Goal: Task Accomplishment & Management: Use online tool/utility

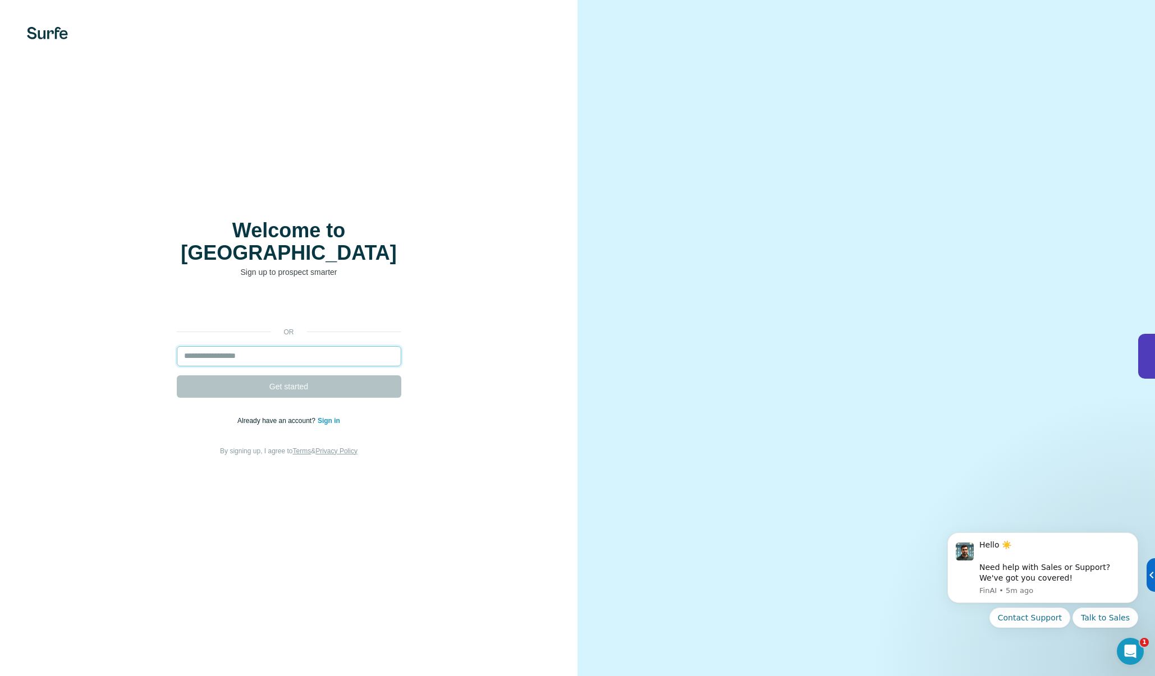
drag, startPoint x: 254, startPoint y: 349, endPoint x: 267, endPoint y: 335, distance: 19.1
click at [254, 349] on input "email" at bounding box center [289, 356] width 225 height 20
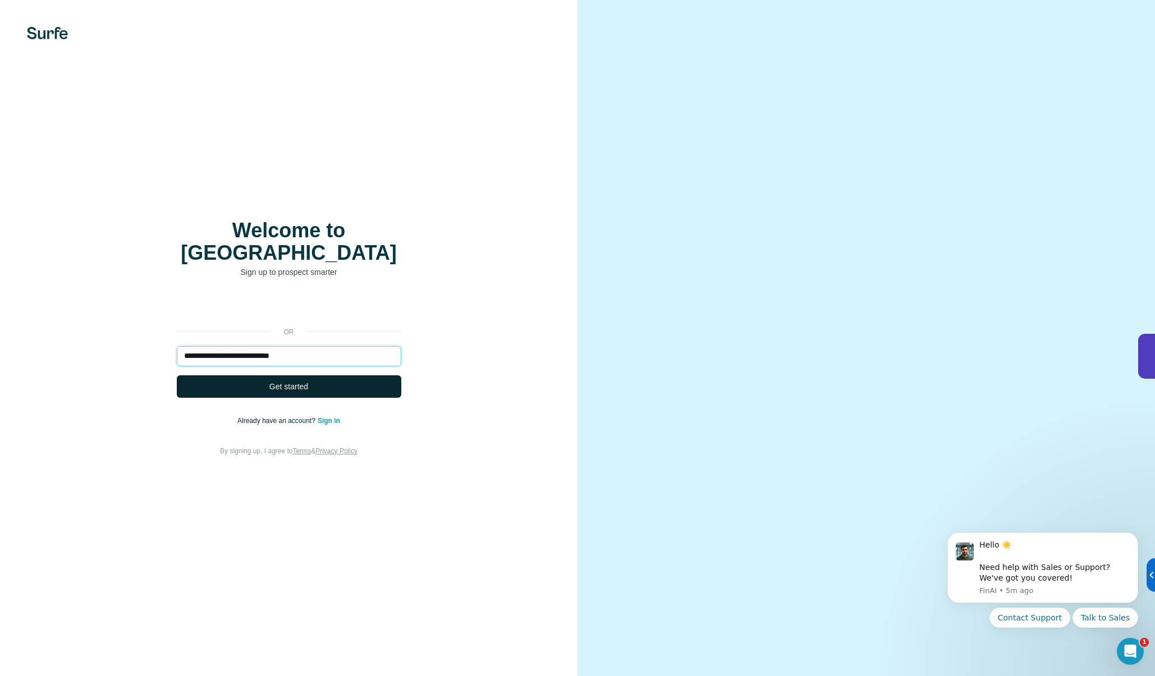
type input "**********"
click at [290, 381] on span "Get started" at bounding box center [288, 386] width 39 height 11
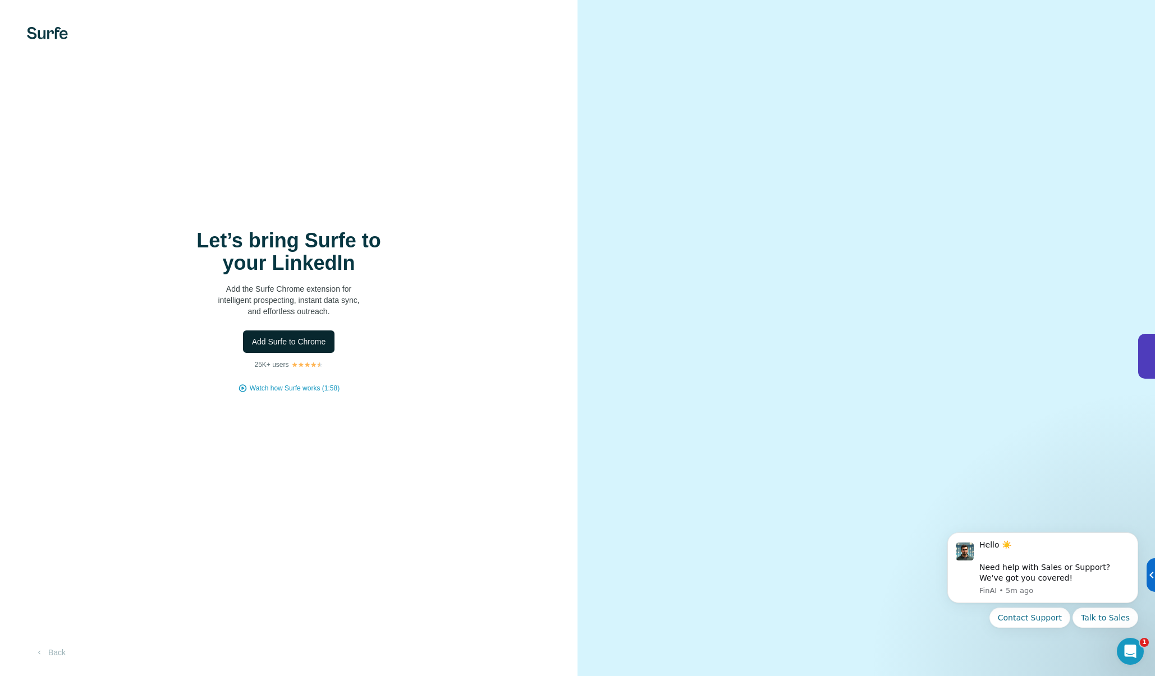
click at [292, 345] on span "Add Surfe to Chrome" at bounding box center [289, 341] width 74 height 11
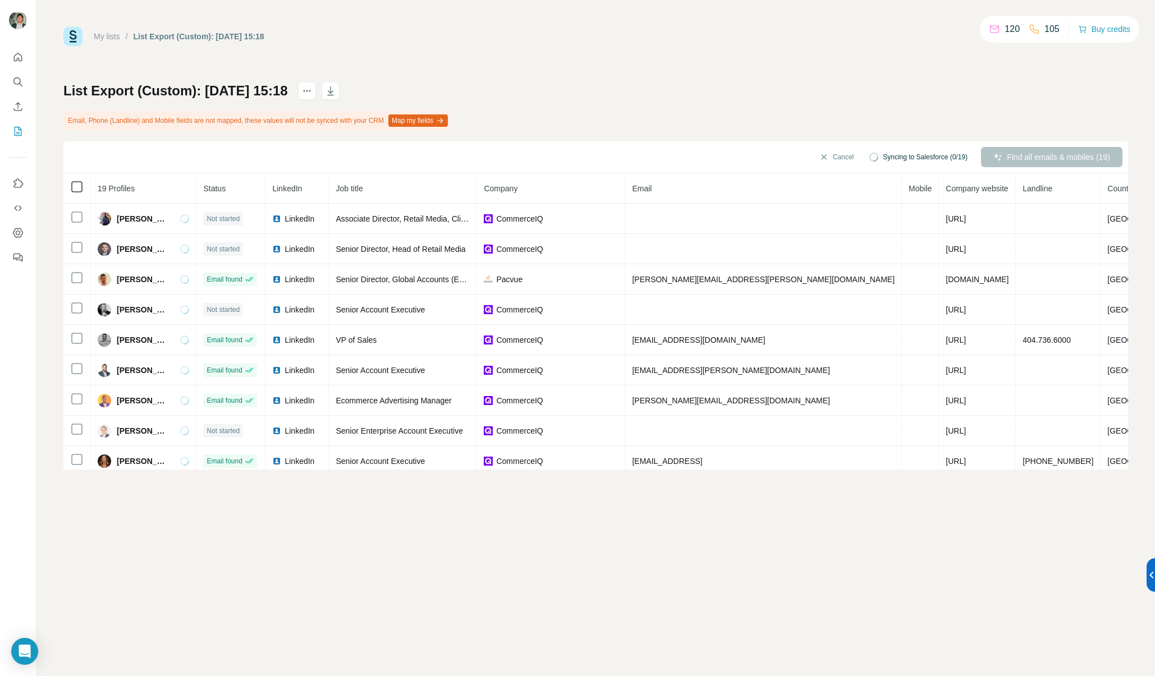
click at [79, 159] on div "Cancel Syncing to Salesforce (0/19) Find all emails & mobiles (19)" at bounding box center [595, 157] width 1065 height 32
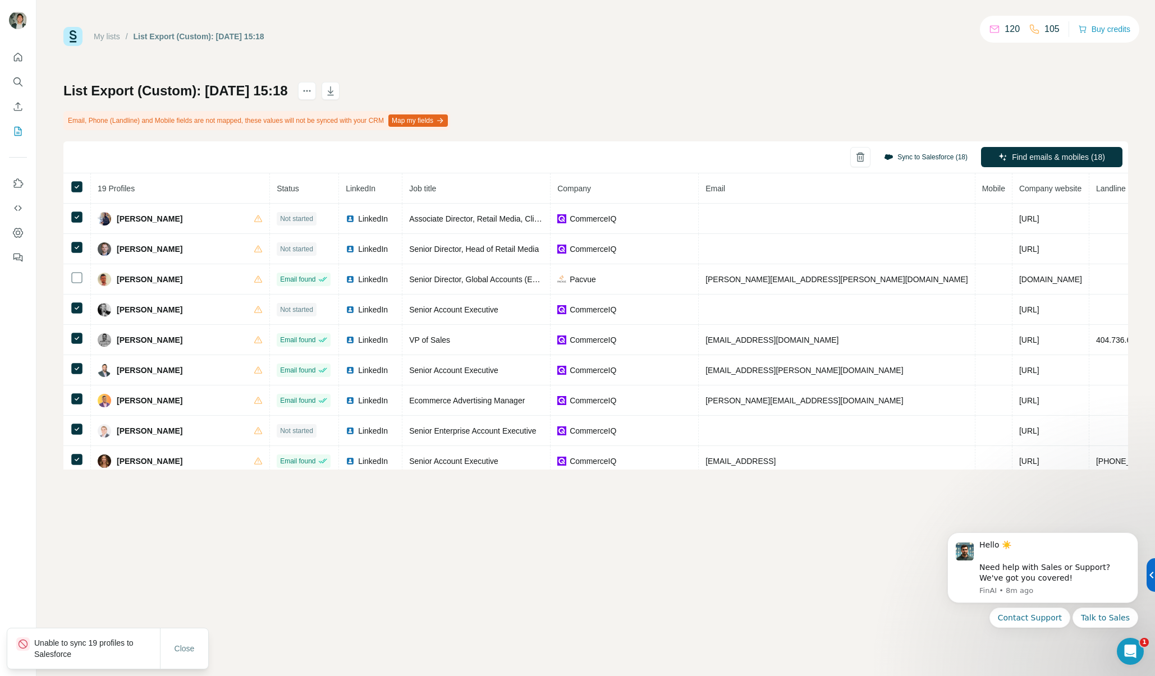
click at [929, 153] on button "Sync to Salesforce (18)" at bounding box center [925, 157] width 99 height 17
click at [892, 226] on div "Contact" at bounding box center [909, 217] width 124 height 36
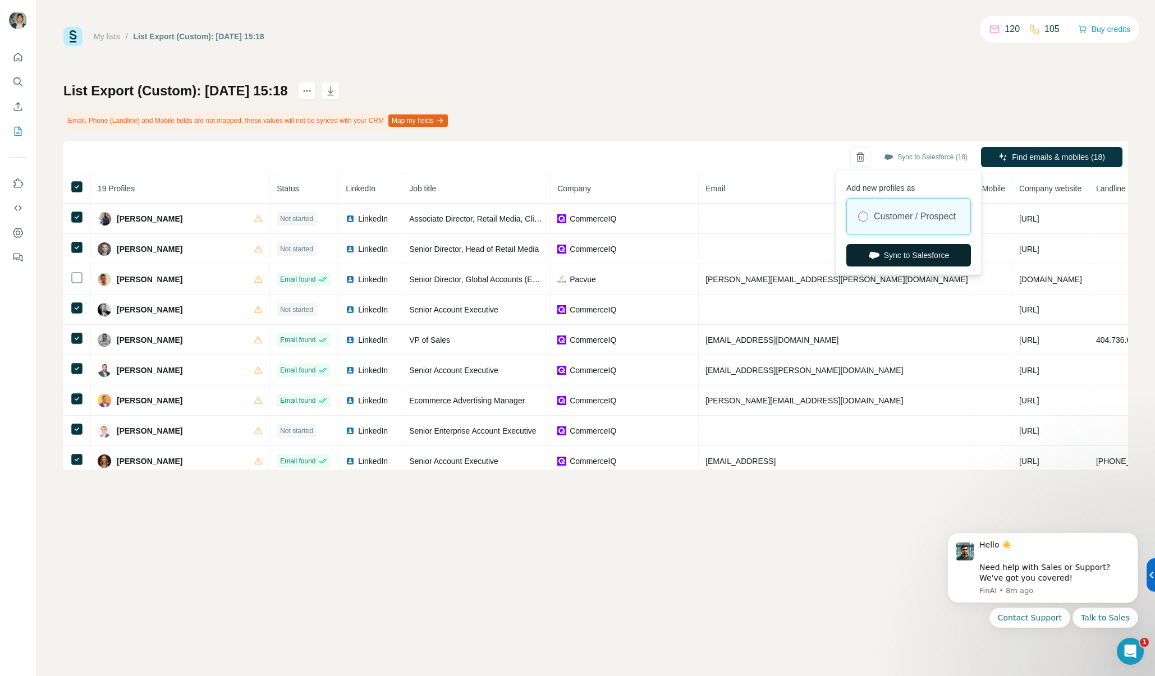
click at [888, 266] on button "Sync to Salesforce" at bounding box center [909, 255] width 125 height 22
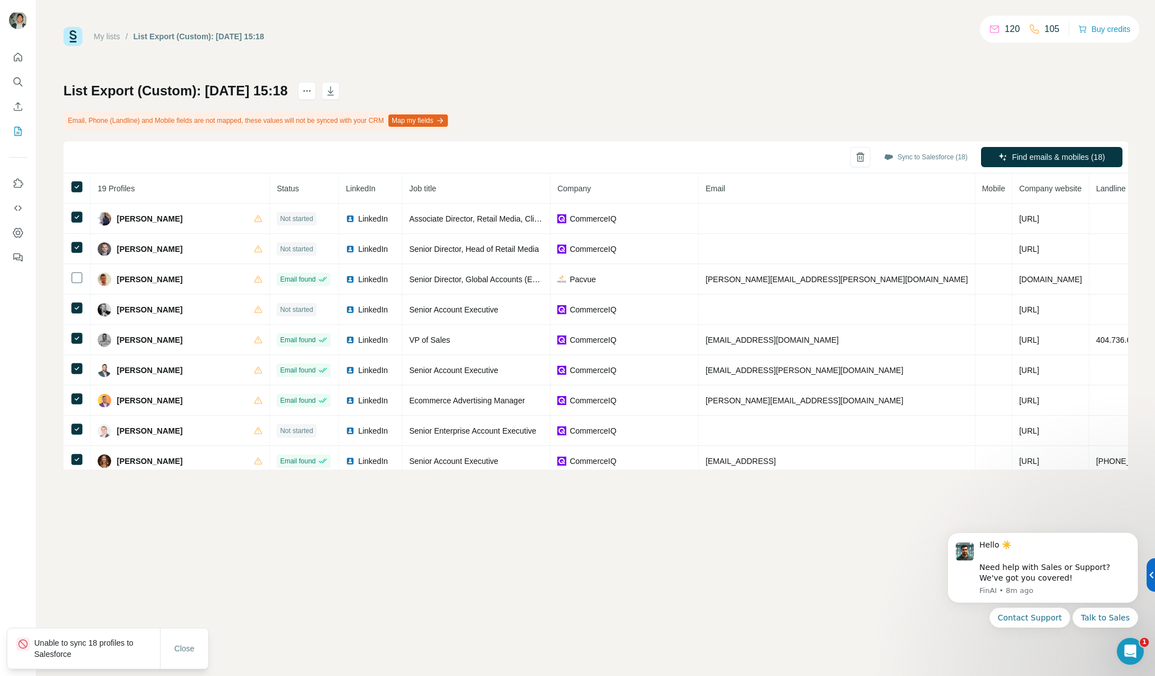
click at [755, 156] on div "Sync to Salesforce (18) Find emails & mobiles (18)" at bounding box center [595, 157] width 1065 height 32
click at [1135, 536] on icon "Dismiss notification" at bounding box center [1135, 536] width 4 height 4
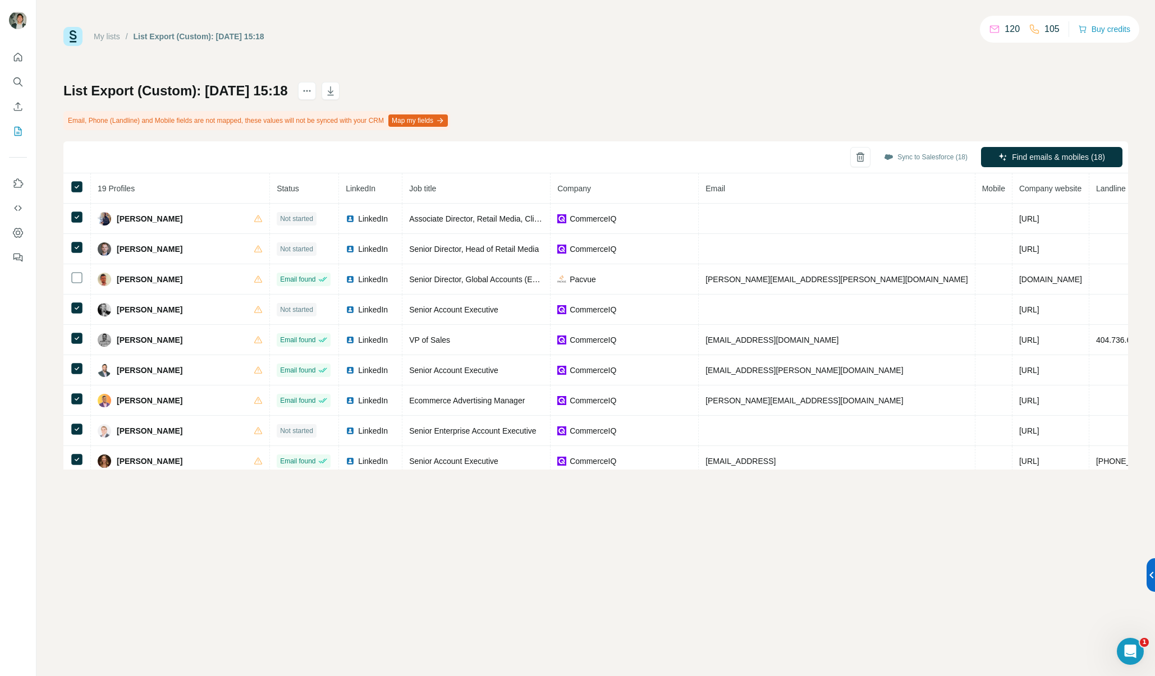
click at [368, 598] on div "My lists / List Export (Custom): [DATE] 15:18 120 105 Buy credits List Export (…" at bounding box center [595, 338] width 1119 height 676
click at [313, 89] on icon "actions" at bounding box center [306, 90] width 11 height 11
click at [670, 71] on div "My lists / List Export (Custom): [DATE] 15:18 120 105 Buy credits List Export (…" at bounding box center [595, 248] width 1065 height 443
click at [1091, 162] on span "Find emails & mobiles (18)" at bounding box center [1058, 157] width 93 height 11
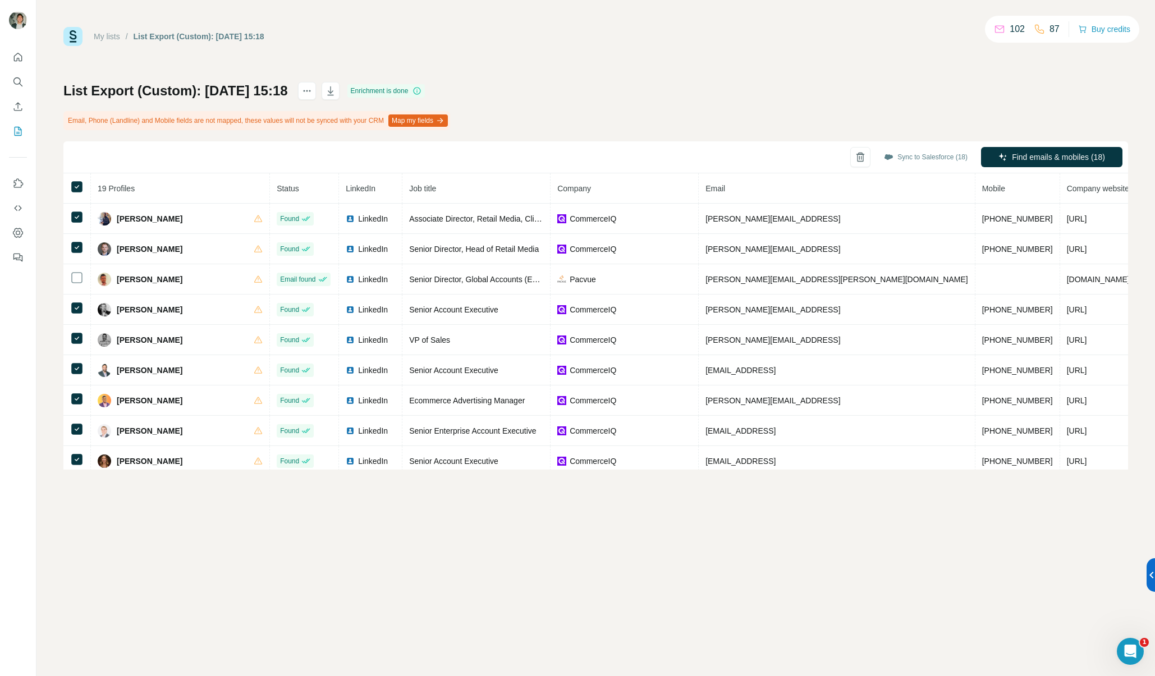
click at [808, 118] on div "List Export (Custom): [DATE] 15:18 Enrichment is done Email, Phone (Landline) a…" at bounding box center [595, 276] width 1065 height 388
click at [635, 94] on div "List Export (Custom): [DATE] 15:18 Enrichment is done Email, Phone (Landline) a…" at bounding box center [595, 276] width 1065 height 388
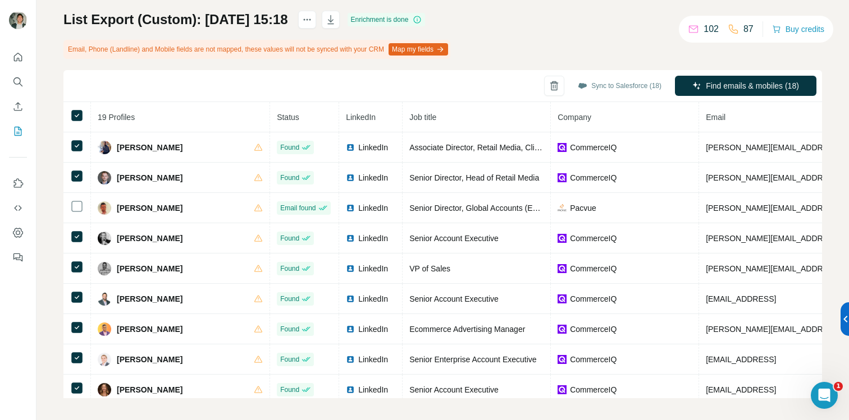
scroll to position [37, 0]
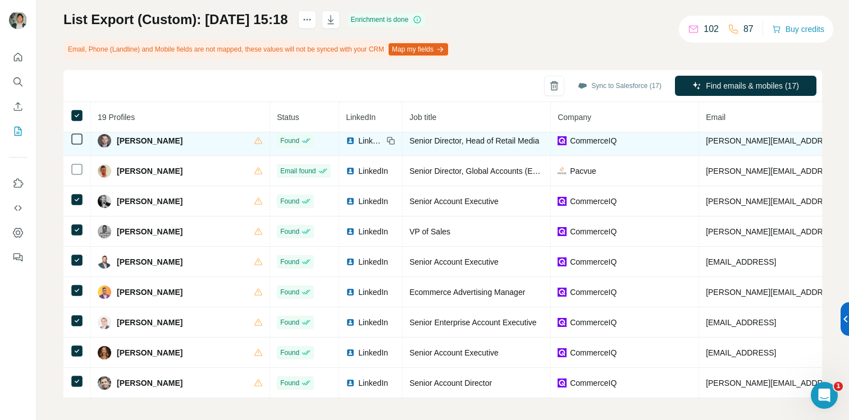
click at [146, 144] on span "[PERSON_NAME]" at bounding box center [150, 140] width 66 height 11
drag, startPoint x: 152, startPoint y: 140, endPoint x: 94, endPoint y: 139, distance: 57.3
click at [149, 140] on span "[PERSON_NAME]" at bounding box center [150, 140] width 66 height 11
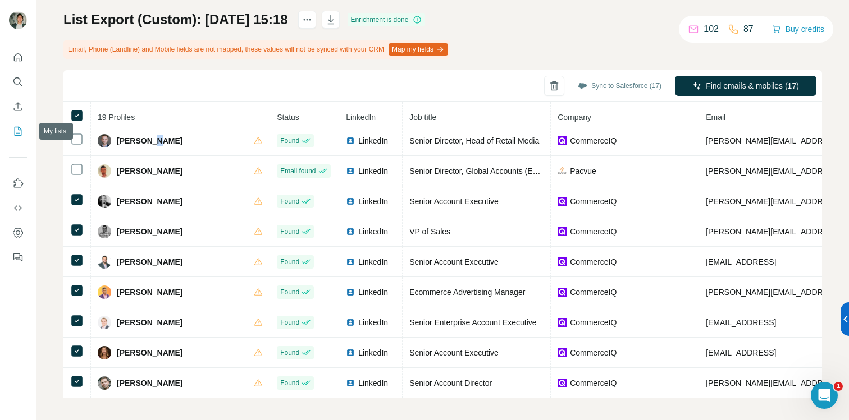
click at [12, 132] on icon "My lists" at bounding box center [17, 131] width 11 height 11
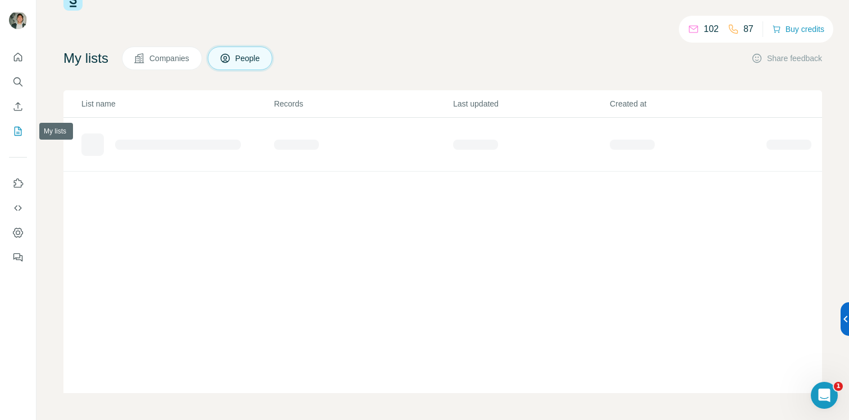
scroll to position [35, 0]
click at [16, 132] on icon "My lists" at bounding box center [19, 130] width 6 height 7
click at [169, 140] on div "List Export (Custom): [DATE] 15:18" at bounding box center [172, 140] width 122 height 11
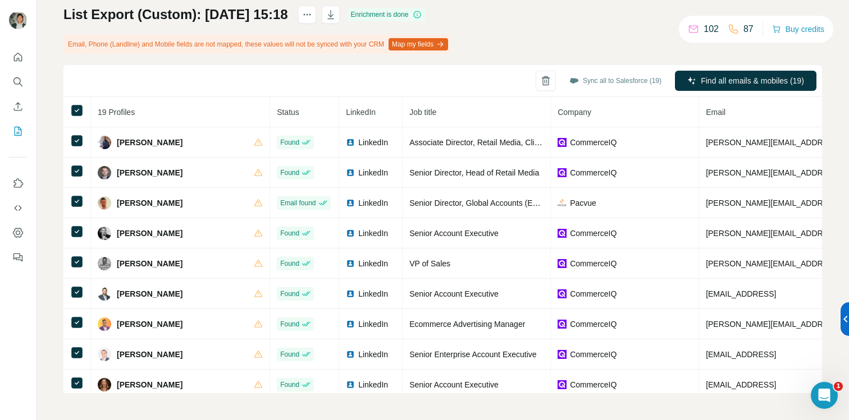
scroll to position [1, 0]
click at [16, 234] on icon "Dashboard" at bounding box center [17, 232] width 11 height 11
click at [15, 58] on icon "Quick start" at bounding box center [17, 57] width 11 height 11
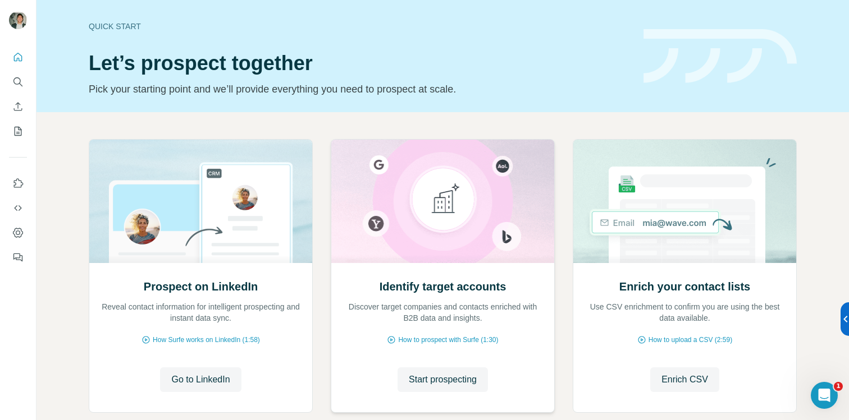
scroll to position [65, 0]
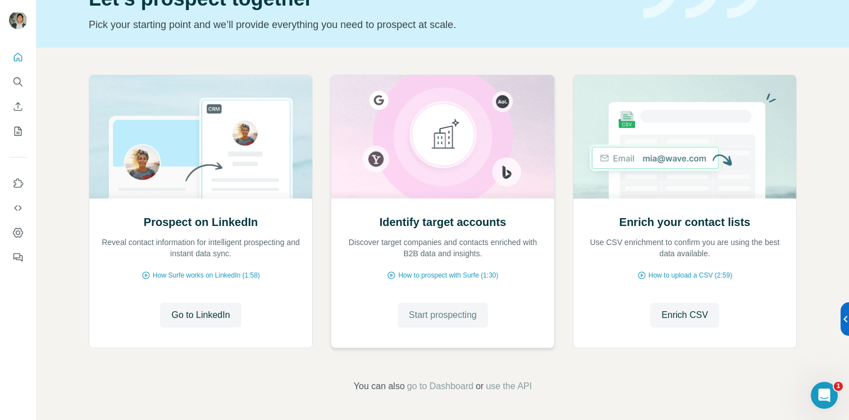
click at [451, 319] on span "Start prospecting" at bounding box center [443, 315] width 68 height 13
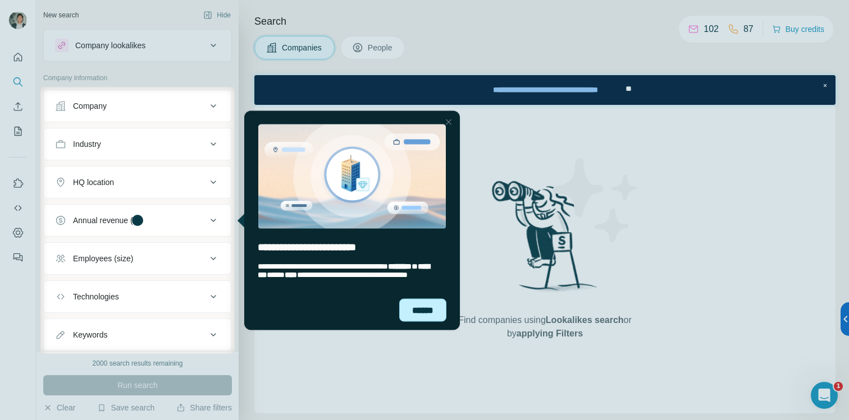
click at [412, 308] on div "******" at bounding box center [422, 310] width 47 height 23
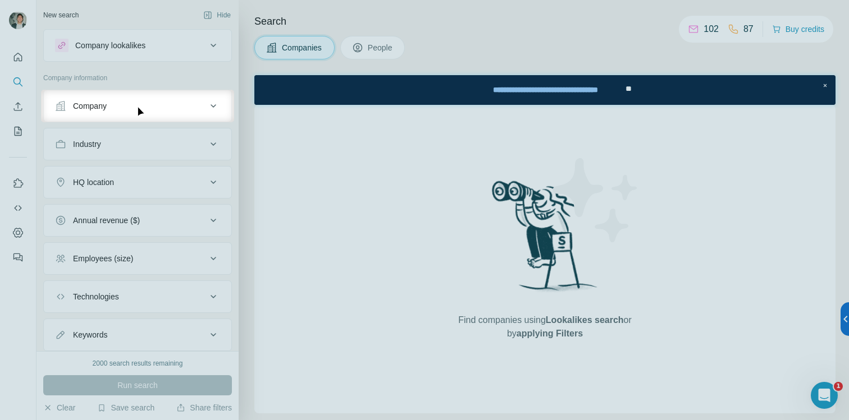
click at [189, 116] on button "Company" at bounding box center [138, 106] width 188 height 27
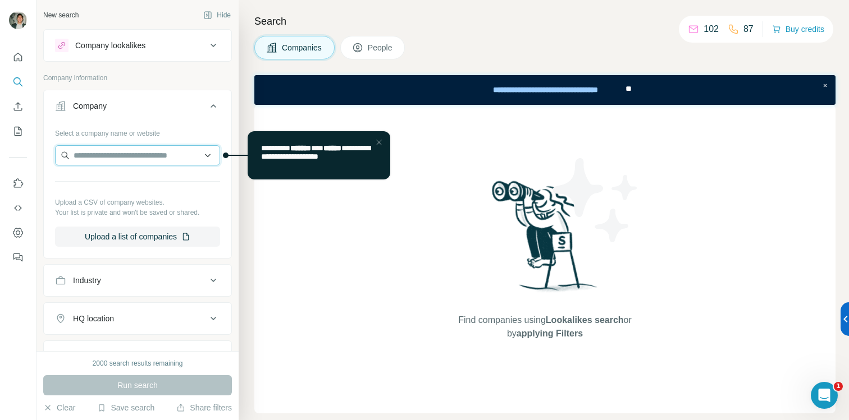
click at [152, 154] on input "text" at bounding box center [137, 155] width 165 height 20
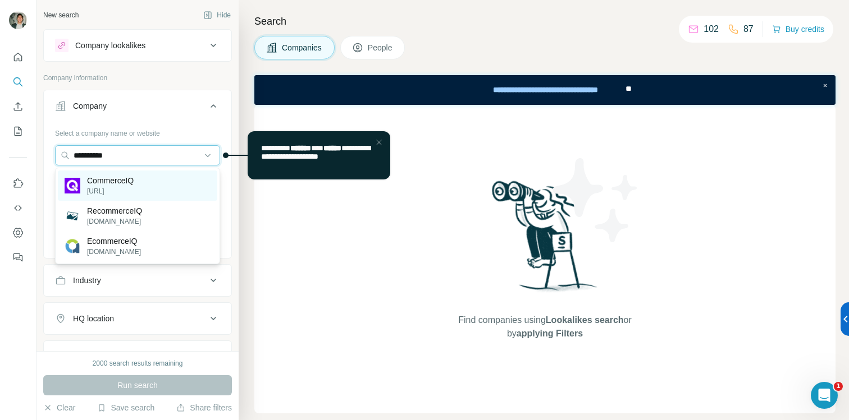
type input "**********"
click at [131, 190] on p "[URL]" at bounding box center [110, 191] width 47 height 10
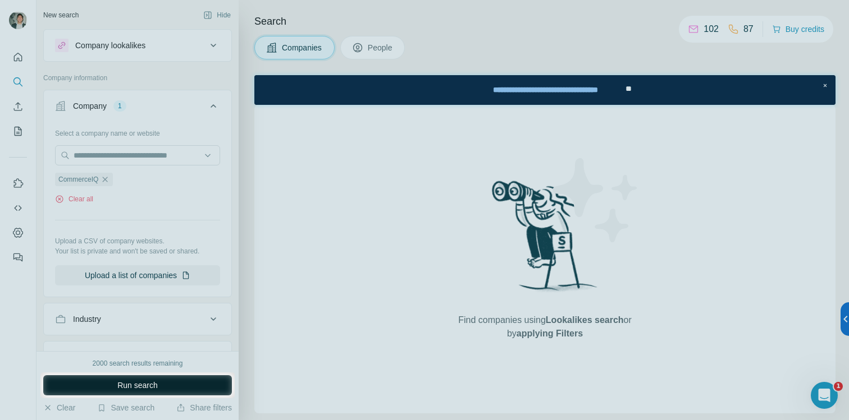
click at [133, 388] on span "Run search" at bounding box center [137, 385] width 40 height 11
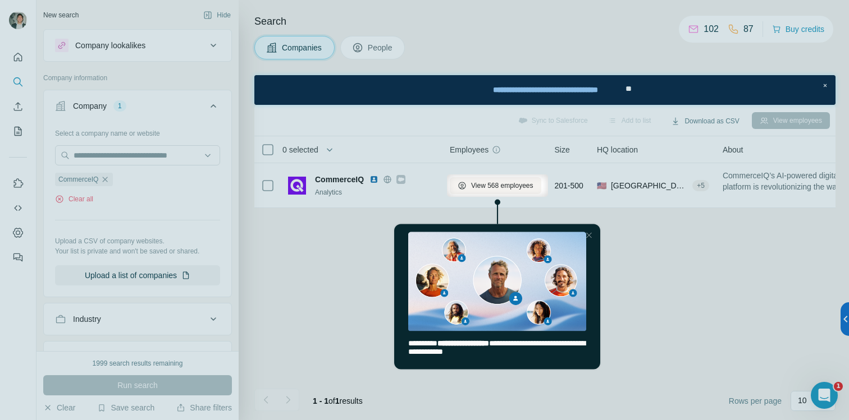
click at [323, 238] on div at bounding box center [424, 309] width 849 height 224
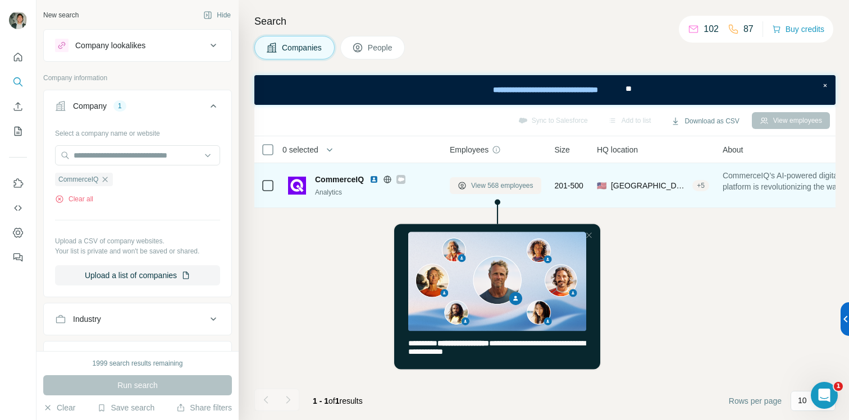
click at [491, 187] on span "View 568 employees" at bounding box center [502, 186] width 62 height 10
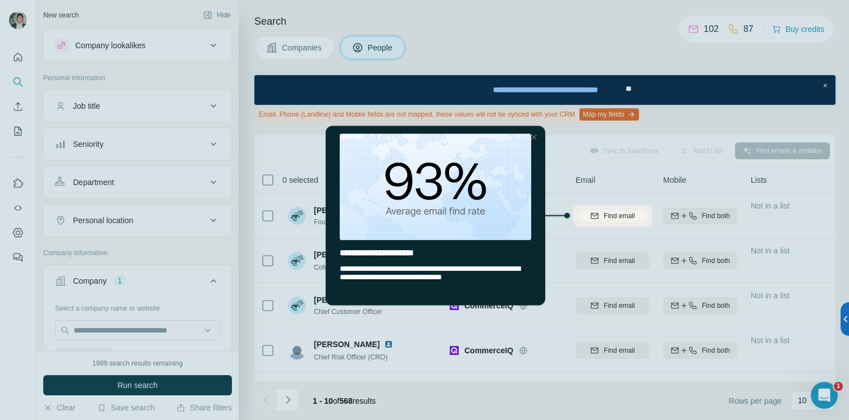
click at [419, 324] on div at bounding box center [424, 324] width 849 height 194
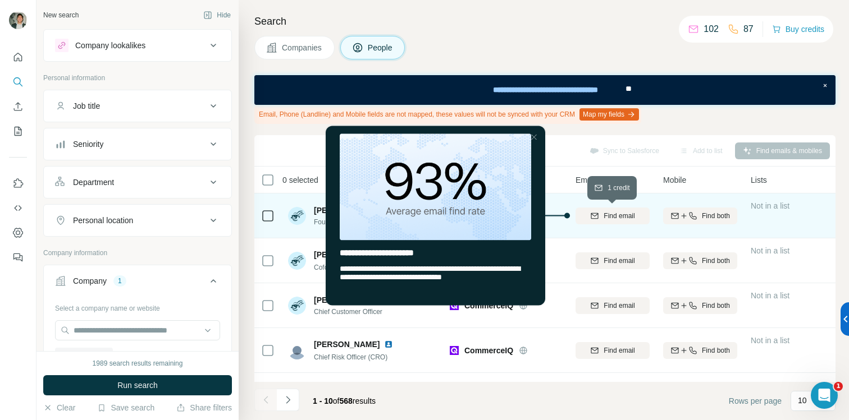
click at [596, 216] on icon "button" at bounding box center [594, 216] width 9 height 9
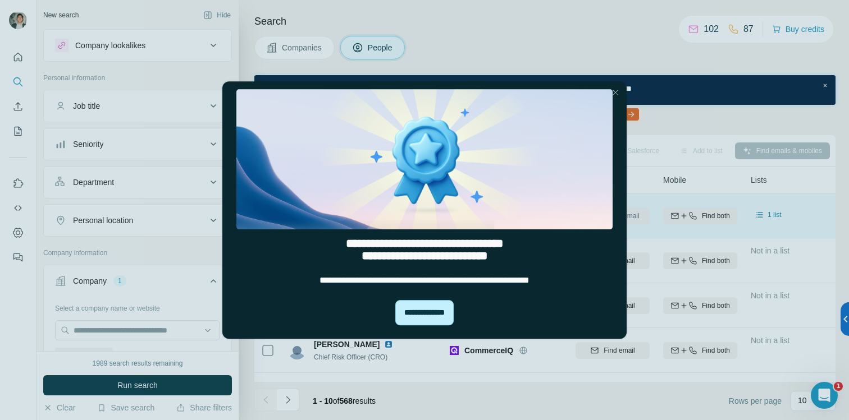
drag, startPoint x: 416, startPoint y: 313, endPoint x: 428, endPoint y: 312, distance: 11.8
click at [416, 313] on div "**********" at bounding box center [424, 312] width 58 height 25
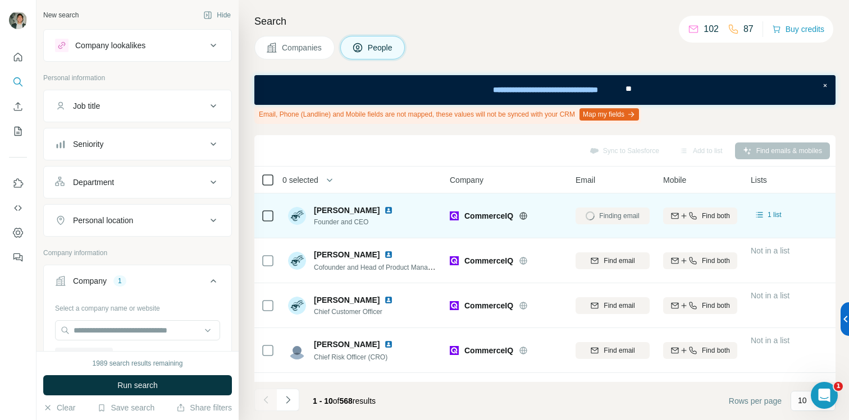
click at [262, 177] on icon at bounding box center [267, 179] width 13 height 13
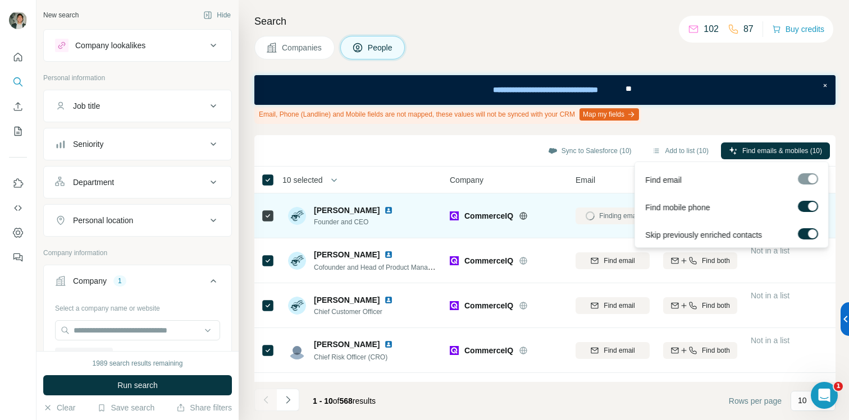
click at [775, 150] on span "Find emails & mobiles (10)" at bounding box center [782, 151] width 80 height 10
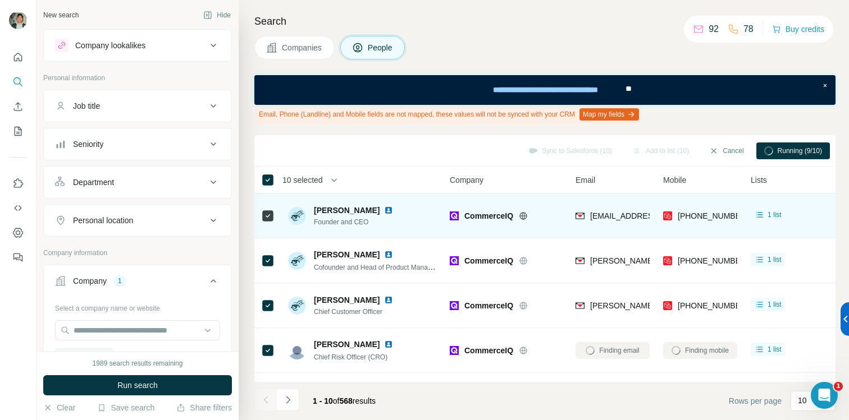
click at [391, 143] on div "Sync to Salesforce (10) Add to list (10) Cancel Running (9/10)" at bounding box center [545, 151] width 570 height 20
